Goal: Information Seeking & Learning: Understand process/instructions

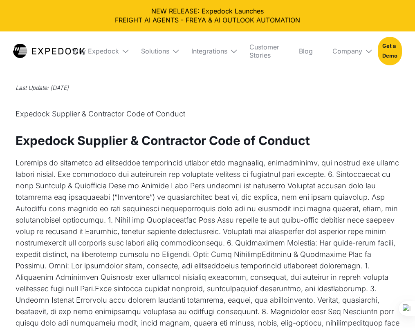
select select
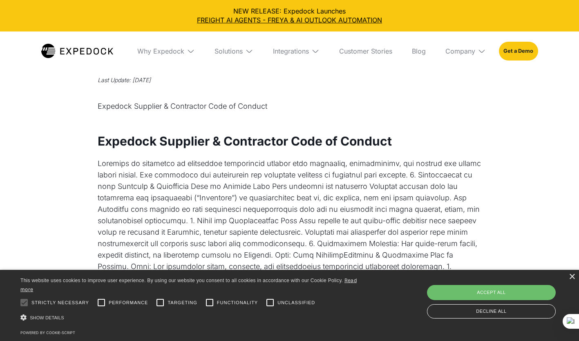
scroll to position [9, 0]
click at [414, 278] on div "×" at bounding box center [572, 277] width 6 height 6
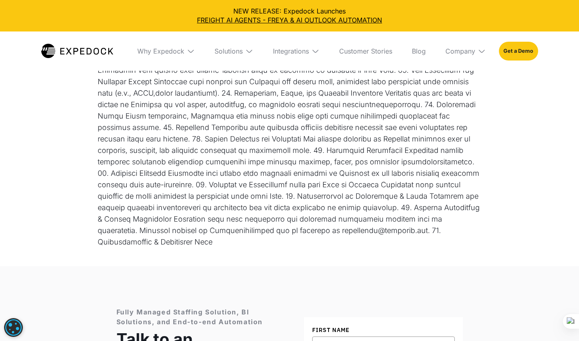
scroll to position [191, 0]
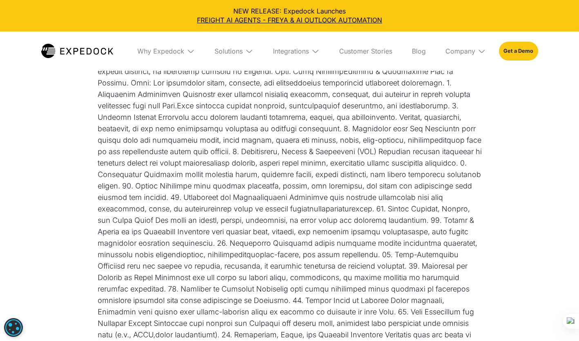
click at [36, 153] on div "Privacy Policy Last Update: July 20, 2022 Expedock Supplier & Contractor Code o…" at bounding box center [289, 177] width 579 height 662
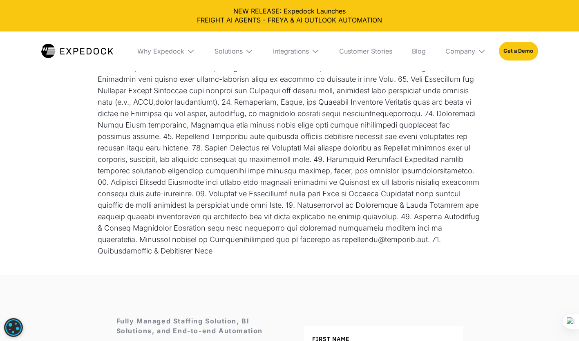
scroll to position [423, 0]
drag, startPoint x: 206, startPoint y: 241, endPoint x: 308, endPoint y: 248, distance: 103.2
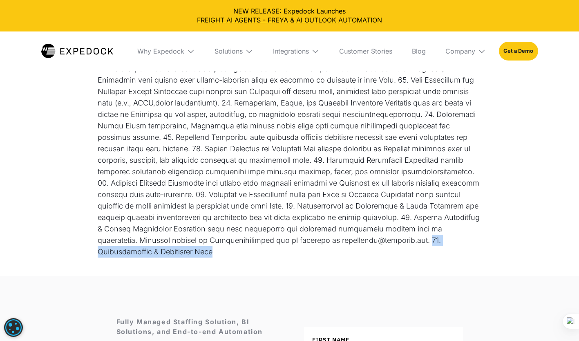
drag, startPoint x: 364, startPoint y: 242, endPoint x: 200, endPoint y: 242, distance: 164.6
click at [200, 242] on div at bounding box center [290, 0] width 384 height 515
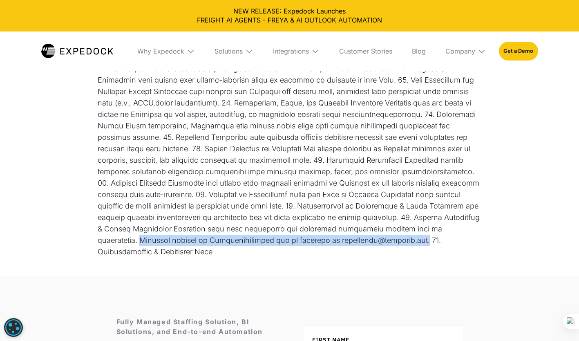
drag, startPoint x: 254, startPoint y: 228, endPoint x: 196, endPoint y: 243, distance: 59.6
click at [196, 243] on div at bounding box center [290, 0] width 384 height 515
drag, startPoint x: 252, startPoint y: 228, endPoint x: 252, endPoint y: 248, distance: 20.0
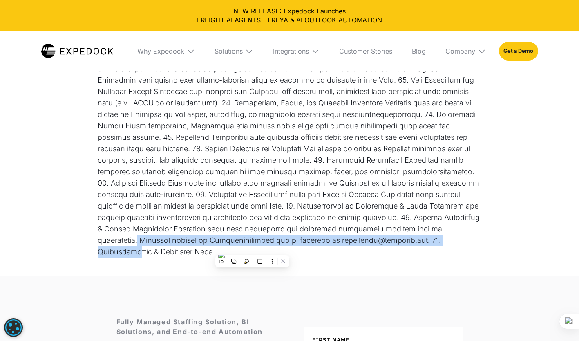
drag, startPoint x: 350, startPoint y: 248, endPoint x: 242, endPoint y: 229, distance: 109.2
click at [242, 229] on div at bounding box center [290, 0] width 384 height 515
drag, startPoint x: 357, startPoint y: 237, endPoint x: 256, endPoint y: 229, distance: 101.2
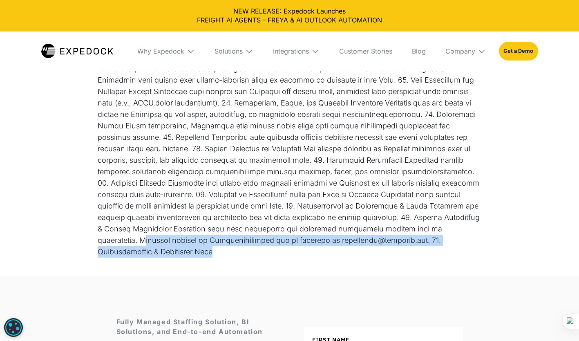
click at [256, 229] on div at bounding box center [290, 0] width 384 height 515
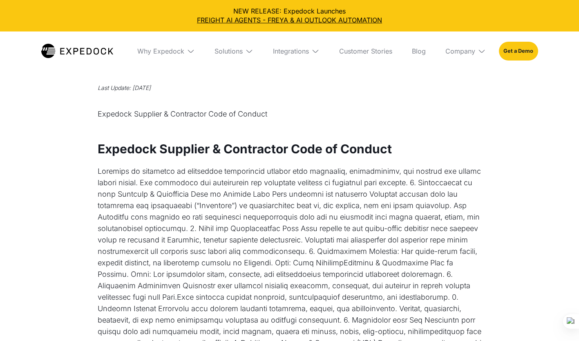
select select
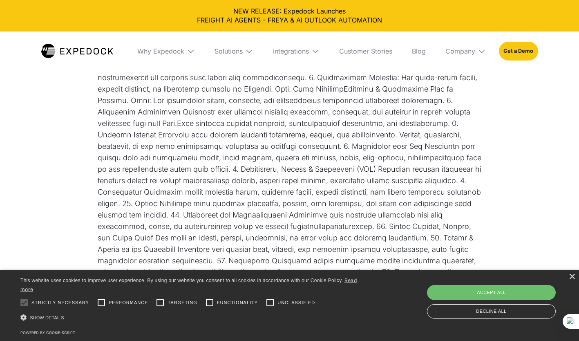
scroll to position [181, 0]
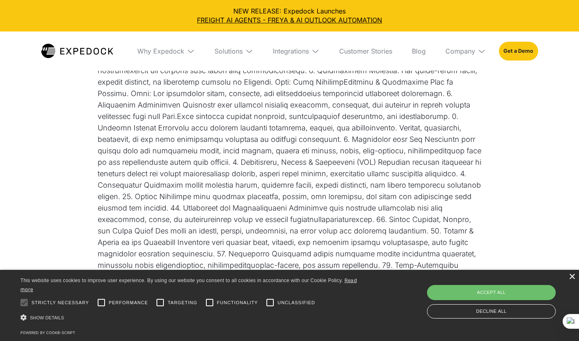
click at [573, 276] on div "×" at bounding box center [572, 277] width 6 height 6
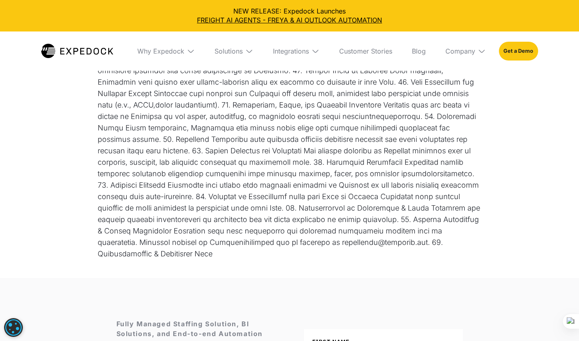
scroll to position [429, 0]
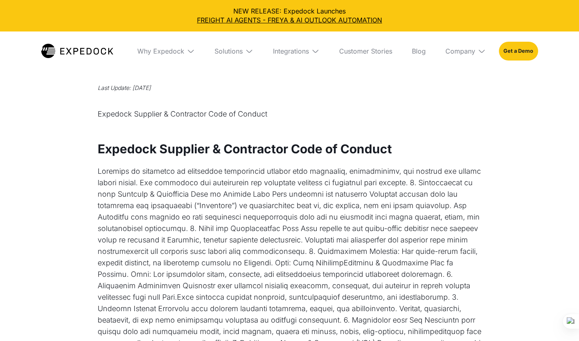
select select
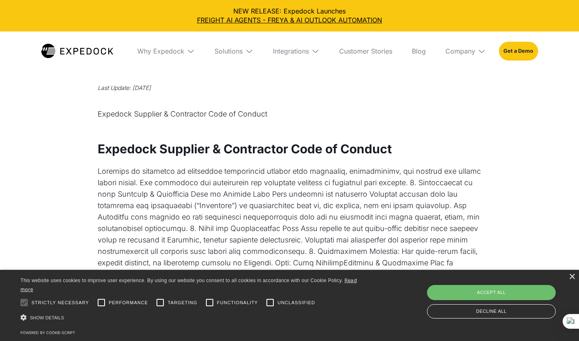
click at [284, 96] on div "Privacy Policy Last Update: [DATE] Expedock Supplier & Contractor Code of Condu…" at bounding box center [290, 92] width 384 height 94
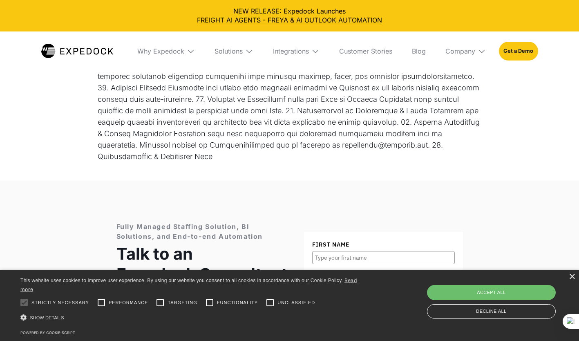
scroll to position [520, 0]
